Goal: Task Accomplishment & Management: Manage account settings

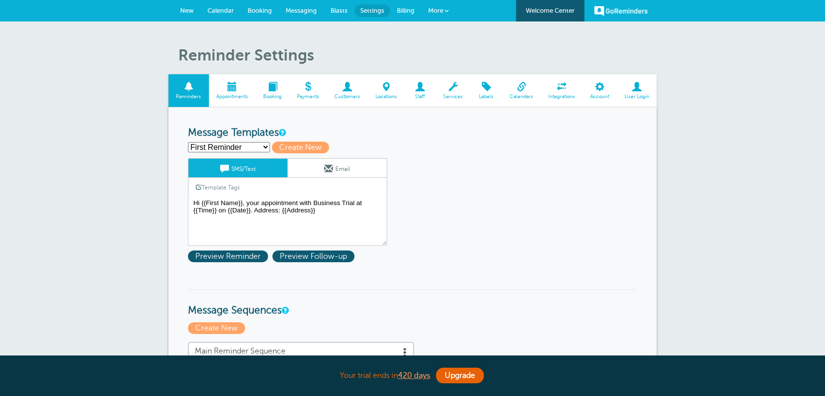
click at [346, 97] on span "Customers" at bounding box center [346, 97] width 31 height 6
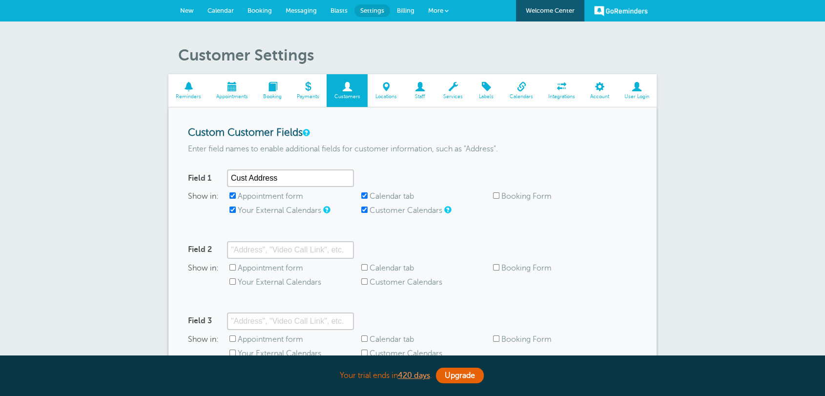
click at [266, 196] on label "Appointment form" at bounding box center [270, 196] width 65 height 9
click at [236, 196] on input "Appointment form" at bounding box center [232, 195] width 6 height 6
checkbox input "false"
drag, startPoint x: 277, startPoint y: 213, endPoint x: 345, endPoint y: 197, distance: 69.3
click at [280, 213] on label "Your External Calendars" at bounding box center [279, 210] width 83 height 9
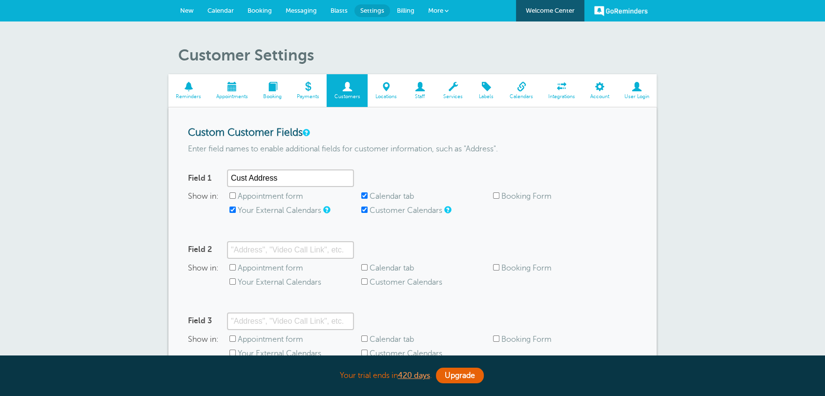
click at [236, 213] on input "Your External Calendars" at bounding box center [232, 209] width 6 height 6
checkbox input "false"
drag, startPoint x: 388, startPoint y: 188, endPoint x: 390, endPoint y: 204, distance: 15.9
click at [388, 188] on div "Field 1 Cust Address Show in: Appointment form Calendar tab Booking Form Your E…" at bounding box center [412, 197] width 449 height 56
drag, startPoint x: 381, startPoint y: 199, endPoint x: 378, endPoint y: 208, distance: 9.7
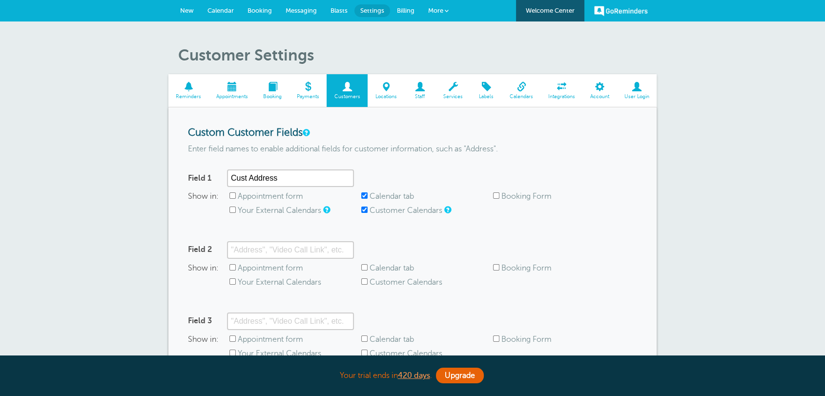
click at [380, 199] on label "Calendar tab" at bounding box center [392, 196] width 44 height 9
click at [368, 199] on input "Calendar tab" at bounding box center [364, 195] width 6 height 6
checkbox input "false"
click at [378, 210] on label "Customer Calendars" at bounding box center [406, 210] width 73 height 9
click at [368, 210] on input "Customer Calendars" at bounding box center [364, 209] width 6 height 6
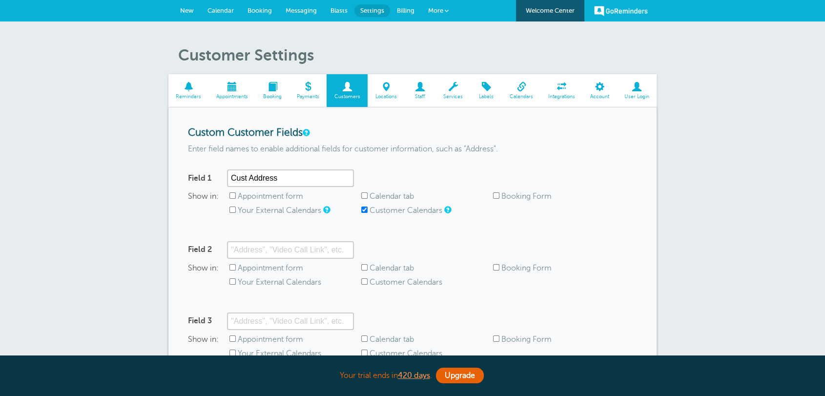
checkbox input "false"
drag, startPoint x: 293, startPoint y: 177, endPoint x: 144, endPoint y: 151, distance: 151.2
click at [145, 151] on div "Customer Settings Reminders Appointments Booking Payments Customers Locations S…" at bounding box center [412, 265] width 825 height 489
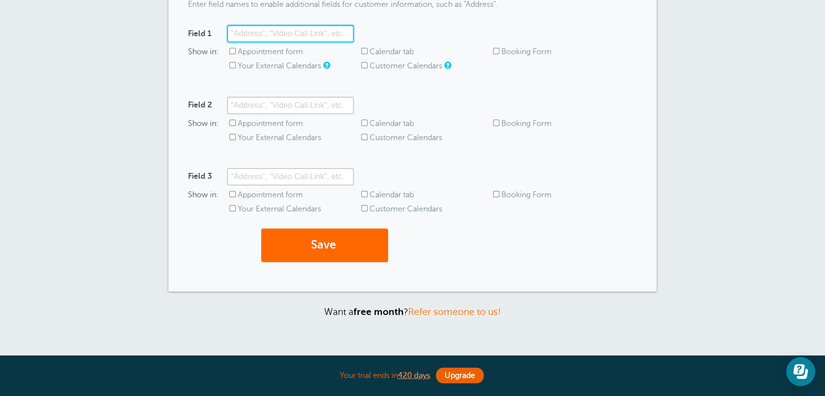
scroll to position [224, 0]
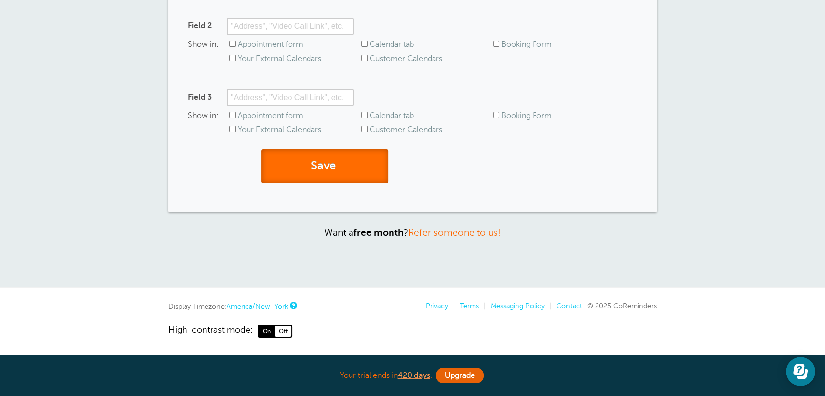
click at [329, 162] on button "Save" at bounding box center [324, 166] width 127 height 34
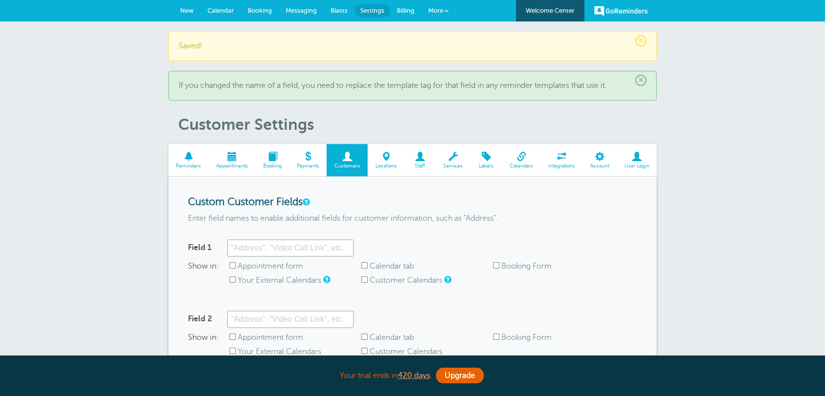
click at [426, 161] on span at bounding box center [420, 156] width 32 height 9
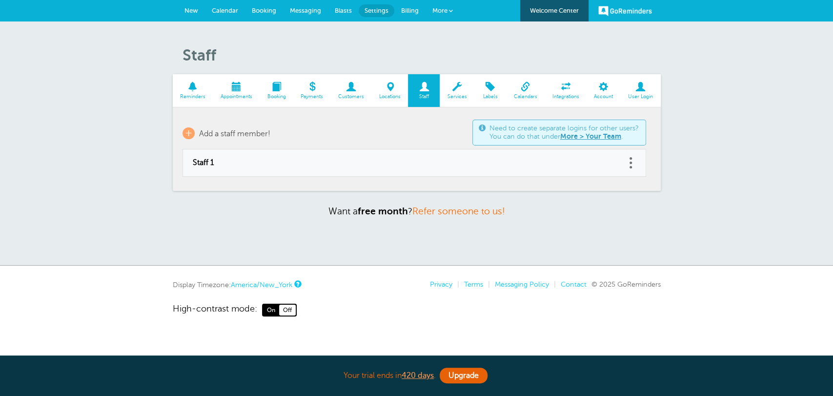
click at [629, 162] on link at bounding box center [631, 162] width 10 height 15
click at [590, 138] on button "Delete" at bounding box center [587, 138] width 29 height 18
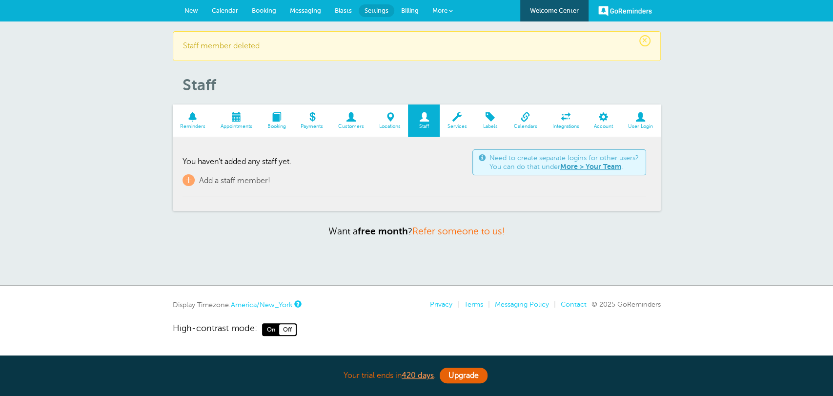
click at [193, 12] on span "New" at bounding box center [192, 10] width 14 height 7
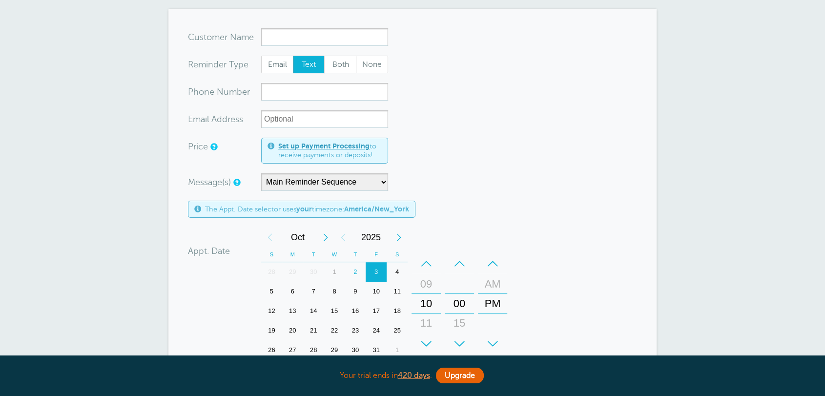
scroll to position [126, 0]
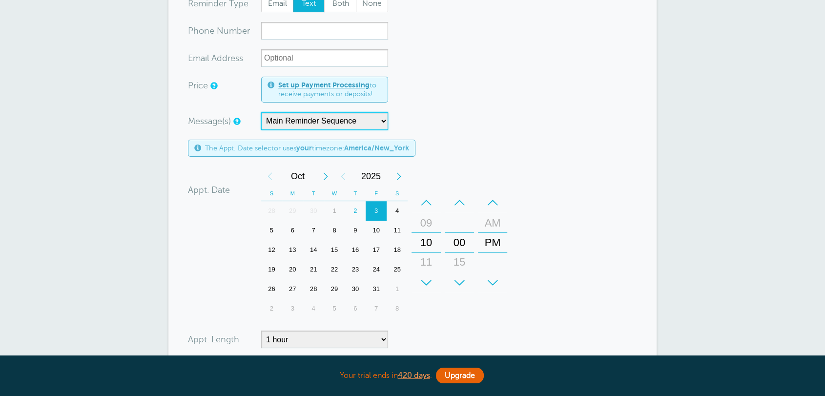
click at [316, 118] on select "Main Reminder Sequence Reminder + Ff Up" at bounding box center [324, 121] width 127 height 18
click at [551, 117] on form "You are creating a new customer. To use an existing customer select one from th…" at bounding box center [412, 235] width 449 height 536
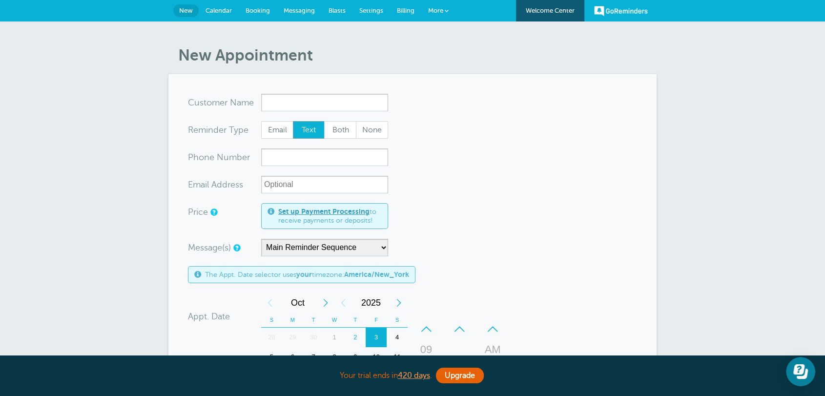
click at [373, 10] on span "Settings" at bounding box center [371, 10] width 24 height 7
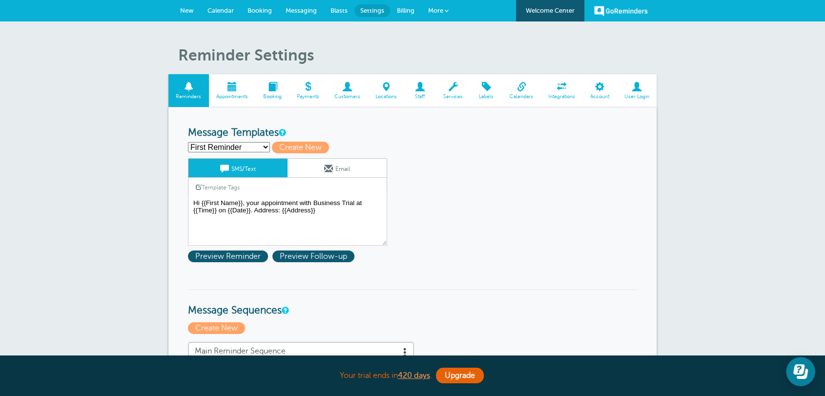
click at [246, 148] on select "First Reminder Follow Up: Ask For Review Second Reminder Third Reminder Create …" at bounding box center [229, 147] width 82 height 10
drag, startPoint x: 365, startPoint y: 217, endPoint x: 340, endPoint y: 204, distance: 28.2
click at [367, 217] on textarea "Hi {{First Name}}, your appointment with Business Trial at {{Time}} on {{Date}}…" at bounding box center [287, 221] width 199 height 49
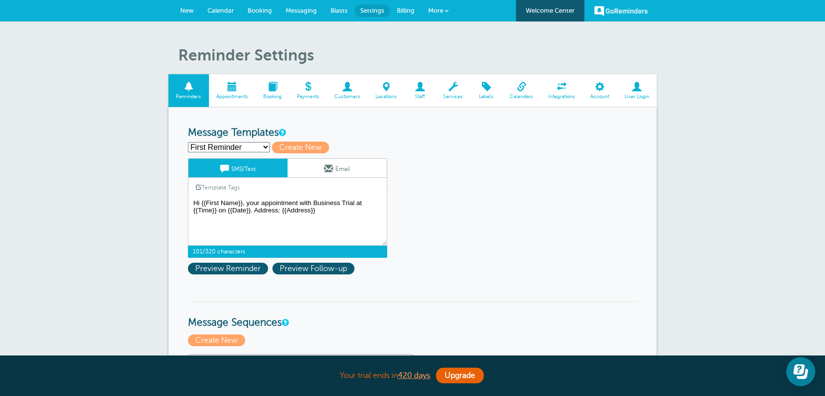
click at [330, 167] on span at bounding box center [328, 168] width 9 height 9
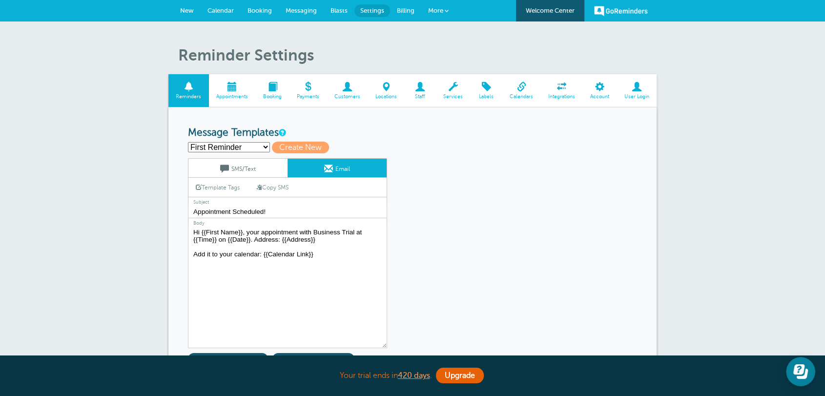
click at [245, 170] on link "SMS/Text" at bounding box center [237, 168] width 99 height 19
